Goal: Complete application form: Complete application form

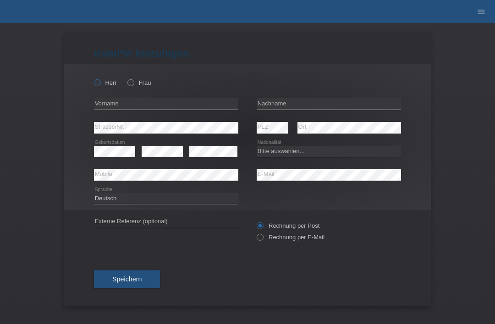
click at [93, 78] on icon at bounding box center [93, 78] width 0 height 0
click at [100, 82] on input "Herr" at bounding box center [97, 82] width 6 height 6
radio input "true"
click at [282, 109] on input "text" at bounding box center [329, 103] width 145 height 11
type input "[PERSON_NAME] da [PERSON_NAME]"
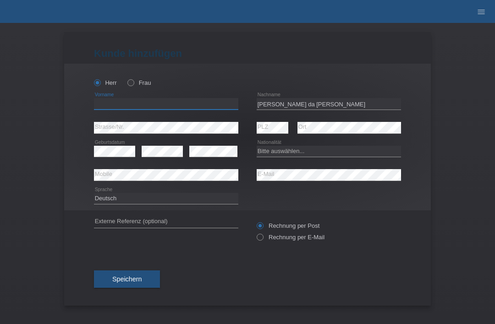
click at [192, 107] on input "text" at bounding box center [166, 103] width 145 height 11
type input "eduardo"
click at [289, 155] on select "Bitte auswählen... Schweiz Deutschland Liechtenstein Österreich ------------ Af…" at bounding box center [329, 151] width 145 height 11
select select "BR"
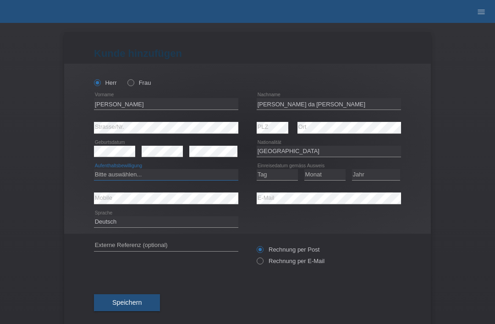
click at [138, 171] on select "Bitte auswählen... C B B - Flüchtlingsstatus Andere" at bounding box center [166, 174] width 145 height 11
select select "B"
click at [276, 180] on select "Tag 01 02 03 04 05 06 07 08 09 10 11" at bounding box center [277, 174] width 41 height 11
select select "13"
click at [326, 173] on select "Monat 01 02 03 04 05 06 07 08 09 10 11" at bounding box center [325, 174] width 41 height 11
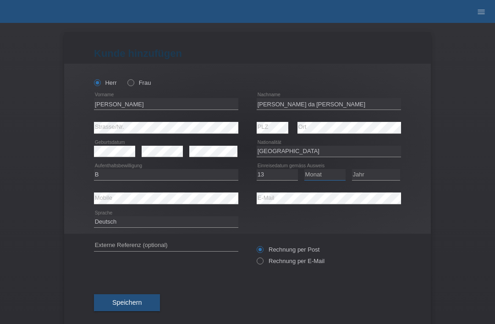
select select "08"
click at [362, 178] on select "Jahr 2025 2024 2023 2022 2021 2020 2019 2018 2017 2016 2015 2014 2013 2012 2011…" at bounding box center [376, 174] width 48 height 11
select select "2019"
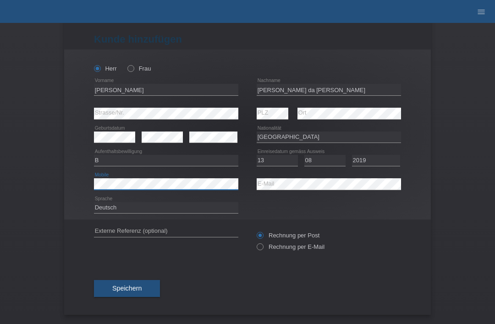
scroll to position [18, 0]
click at [122, 283] on button "Speichern" at bounding box center [127, 288] width 66 height 17
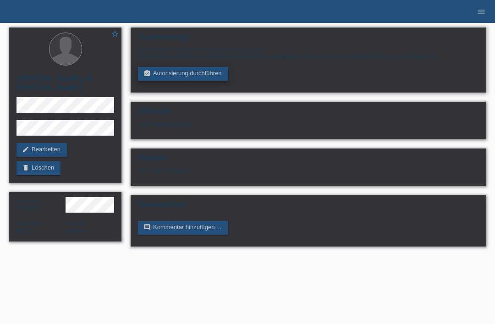
click at [155, 78] on link "assignment_turned_in Autorisierung durchführen" at bounding box center [183, 74] width 90 height 14
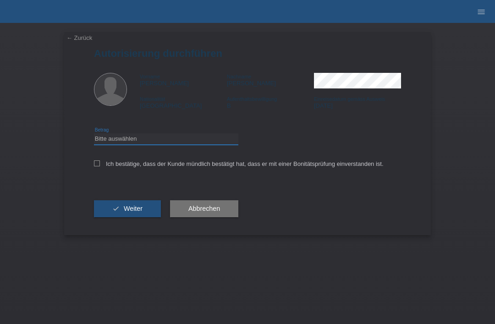
click at [108, 139] on select "Bitte auswählen CHF 1.00 - CHF 499.00 CHF 500.00 - CHF 1'999.00 CHF 2'000.00 - …" at bounding box center [166, 139] width 145 height 11
select select "3"
click at [91, 161] on div "← Zurück Autorisierung durchführen Vorname eduardo Nachname Pereira da silva bu…" at bounding box center [247, 133] width 367 height 203
click at [95, 164] on icon at bounding box center [97, 164] width 6 height 6
click at [95, 164] on input "Ich bestätige, dass der Kunde mündlich bestätigt hat, dass er mit einer Bonität…" at bounding box center [97, 164] width 6 height 6
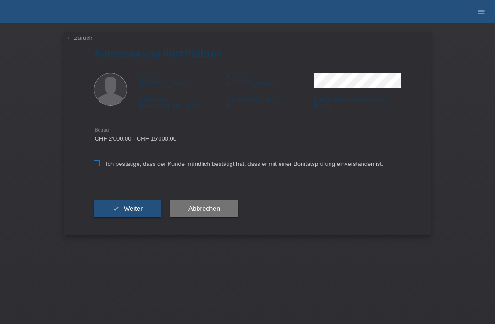
checkbox input "true"
click at [113, 211] on icon "check" at bounding box center [115, 208] width 7 height 7
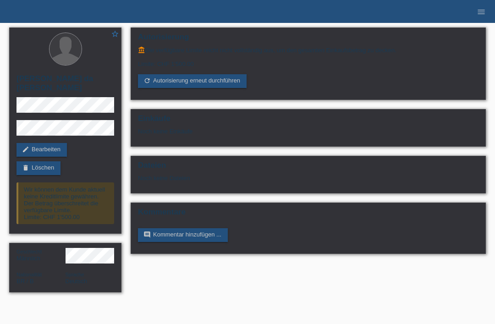
click at [475, 6] on li "menu" at bounding box center [482, 11] width 18 height 23
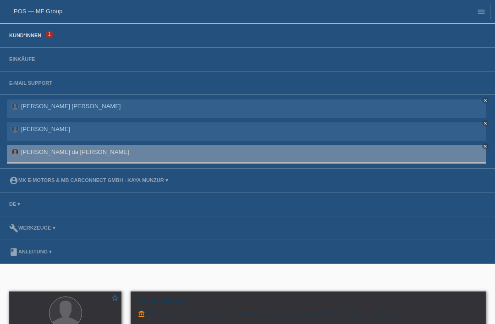
click at [20, 35] on link "Kund*innen" at bounding box center [25, 36] width 41 height 6
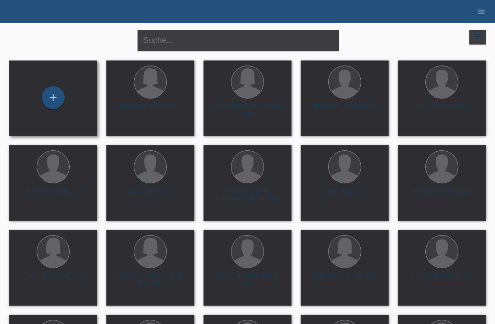
click at [63, 119] on div "+" at bounding box center [53, 99] width 88 height 76
click at [56, 103] on div "+" at bounding box center [53, 98] width 22 height 16
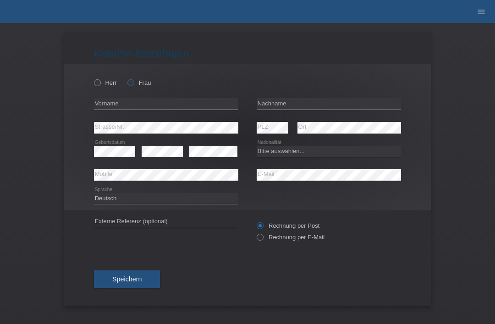
click at [141, 81] on label "Frau" at bounding box center [139, 82] width 23 height 7
click at [134, 81] on input "Frau" at bounding box center [131, 82] width 6 height 6
radio input "true"
click at [308, 103] on input "text" at bounding box center [329, 103] width 145 height 11
type input "[PERSON_NAME]"
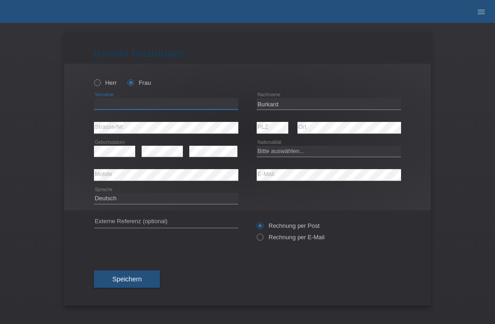
click at [191, 109] on input "text" at bounding box center [166, 103] width 145 height 11
type input "[PERSON_NAME]"
click at [302, 154] on select "Bitte auswählen... Schweiz Deutschland Liechtenstein Österreich ------------ Af…" at bounding box center [329, 151] width 145 height 11
select select "CH"
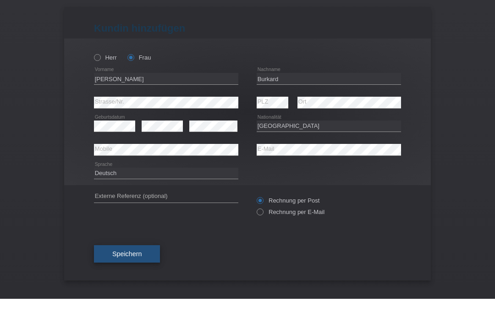
click at [139, 276] on span "Speichern" at bounding box center [126, 279] width 29 height 7
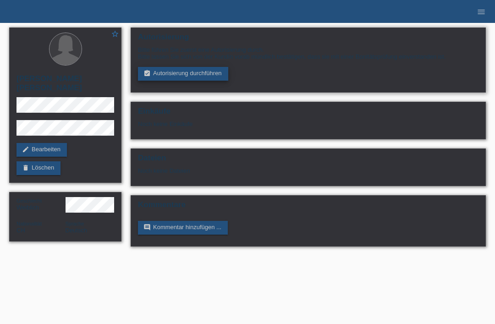
click at [158, 75] on link "assignment_turned_in Autorisierung durchführen" at bounding box center [183, 74] width 90 height 14
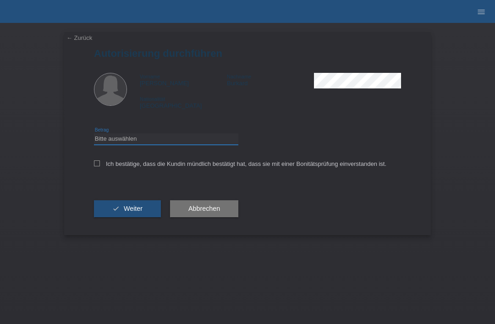
click at [111, 140] on select "Bitte auswählen CHF 1.00 - CHF 499.00 CHF 500.00 - CHF 1'999.00 CHF 2'000.00 - …" at bounding box center [166, 139] width 145 height 11
select select "3"
click at [89, 164] on div "← Zurück Autorisierung durchführen Vorname [PERSON_NAME] Nachname [PERSON_NAME]…" at bounding box center [247, 133] width 367 height 203
click at [95, 167] on input "Ich bestätige, dass die Kundin mündlich bestätigt hat, dass sie mit einer Bonit…" at bounding box center [97, 164] width 6 height 6
checkbox input "true"
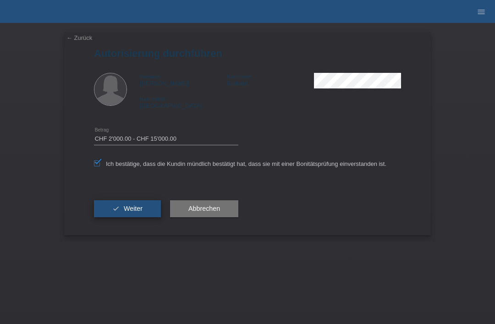
click at [114, 210] on icon "check" at bounding box center [115, 208] width 7 height 7
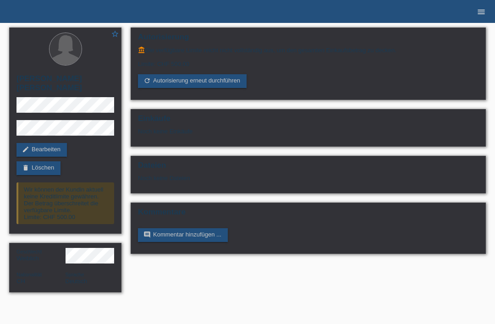
click at [486, 9] on link "menu" at bounding box center [482, 12] width 18 height 6
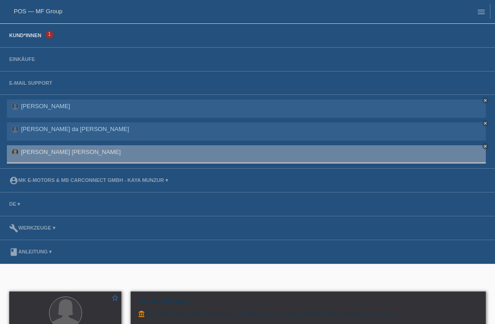
click at [26, 38] on link "Kund*innen" at bounding box center [25, 36] width 41 height 6
